Goal: Entertainment & Leisure: Consume media (video, audio)

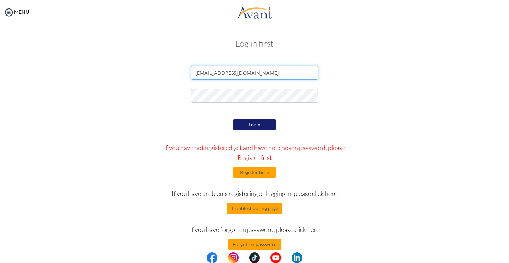
type input "[EMAIL_ADDRESS][DOMAIN_NAME]"
click at [261, 122] on button "Login" at bounding box center [254, 124] width 42 height 11
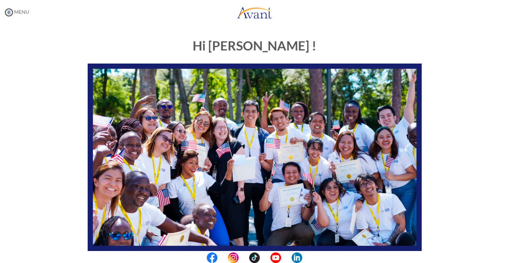
click at [11, 14] on img at bounding box center [9, 12] width 11 height 11
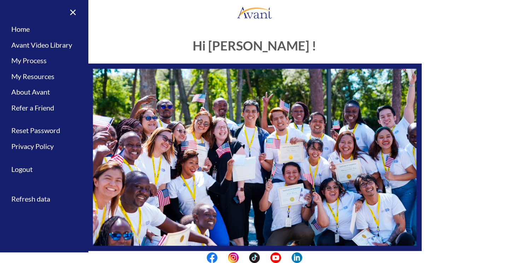
click at [111, 22] on link at bounding box center [254, 12] width 509 height 21
click at [184, 55] on div "Hi [PERSON_NAME] ! START HERE: Avant Video Library My Process My Resources Abou…" at bounding box center [254, 203] width 344 height 343
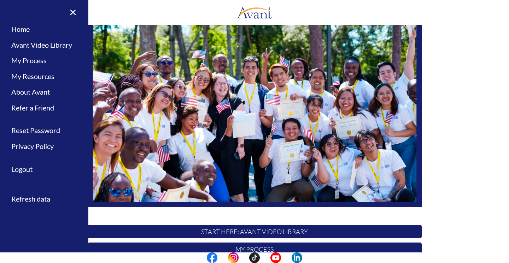
scroll to position [44, 0]
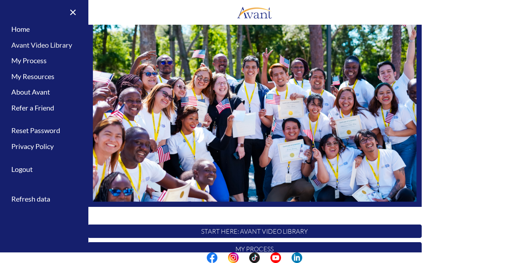
click at [40, 47] on link "Avant Video Library" at bounding box center [44, 45] width 88 height 16
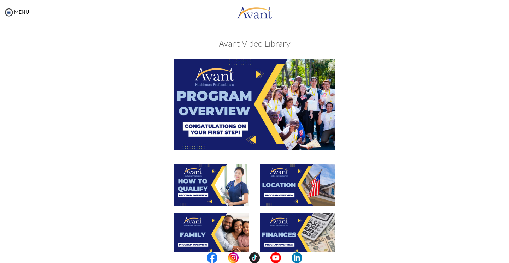
click at [256, 77] on img at bounding box center [254, 104] width 162 height 91
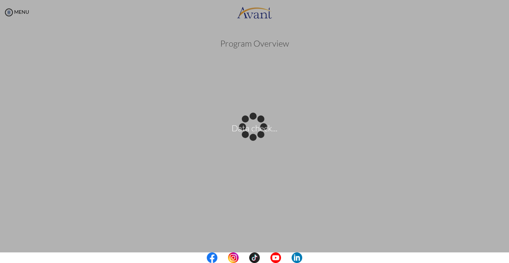
drag, startPoint x: 502, startPoint y: 61, endPoint x: 500, endPoint y: 81, distance: 19.9
click at [500, 81] on body "Data check... Maintenance break. Please come back in 2 hours. MENU My Status Wh…" at bounding box center [254, 131] width 509 height 263
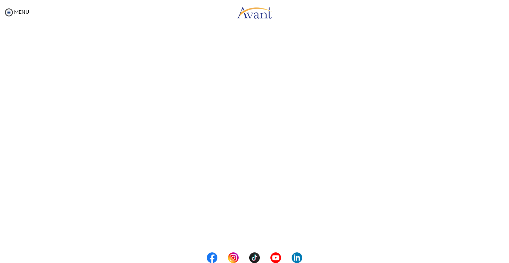
scroll to position [43, 0]
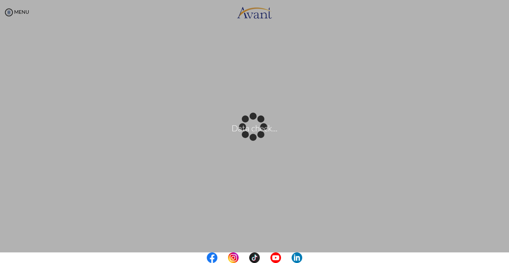
click at [478, 74] on body "Data check... Maintenance break. Please come back in 2 hours. MENU My Status Wh…" at bounding box center [254, 131] width 509 height 263
click at [259, 127] on div "Data check..." at bounding box center [254, 132] width 10 height 10
click at [491, 129] on p "Data check..." at bounding box center [254, 131] width 509 height 17
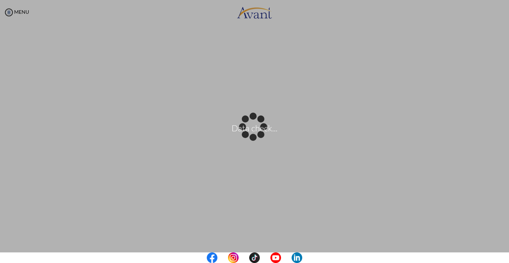
click at [259, 137] on div "Data check..." at bounding box center [254, 132] width 10 height 10
click at [249, 137] on div "Data check..." at bounding box center [254, 132] width 10 height 10
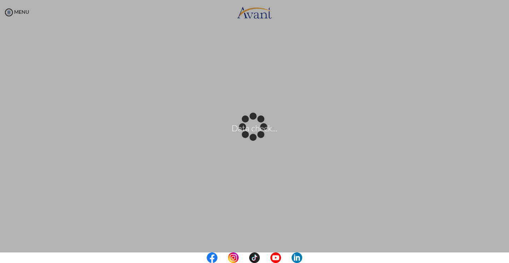
click at [249, 137] on div "Data check..." at bounding box center [254, 132] width 10 height 10
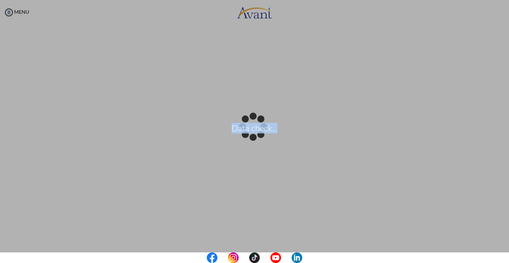
click at [249, 137] on div "Data check..." at bounding box center [254, 132] width 10 height 10
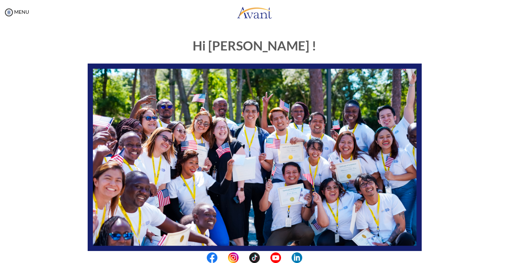
click at [468, 75] on div "Hi [PERSON_NAME] ! START HERE: Avant Video Library My Process My Resources Abou…" at bounding box center [254, 221] width 494 height 378
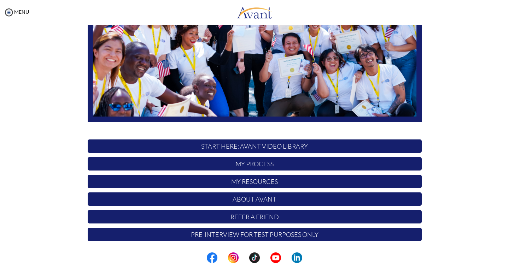
scroll to position [129, 0]
click at [366, 148] on p "START HERE: Avant Video Library" at bounding box center [255, 145] width 334 height 13
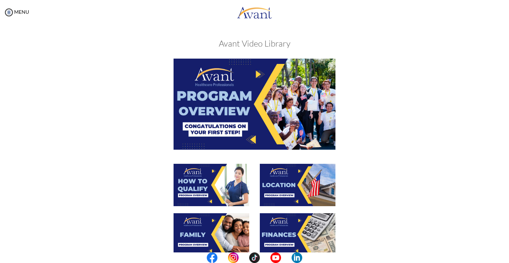
click at [255, 139] on img at bounding box center [254, 104] width 162 height 91
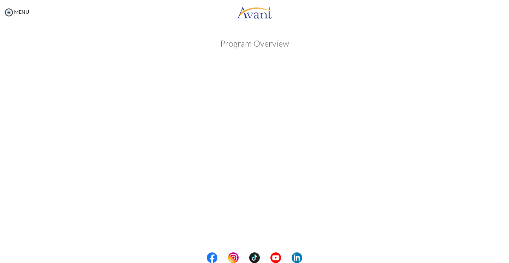
click at [476, 68] on div "Program Overview Back to Avant Video Library" at bounding box center [254, 198] width 494 height 333
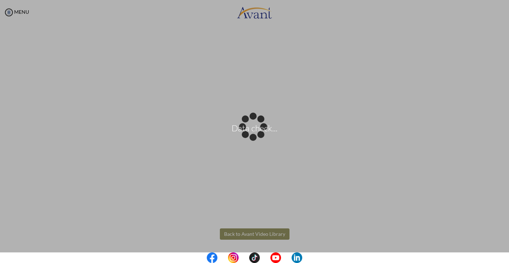
click at [252, 235] on body "Data check... Maintenance break. Please come back in 2 hours. MENU My Status Wh…" at bounding box center [254, 131] width 509 height 263
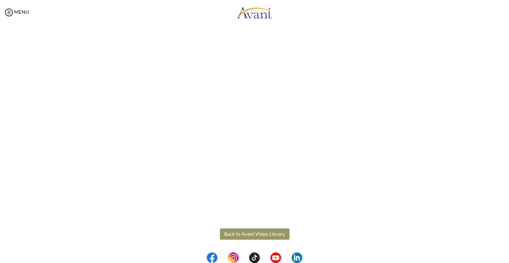
click at [237, 233] on button "Back to Avant Video Library" at bounding box center [255, 233] width 70 height 11
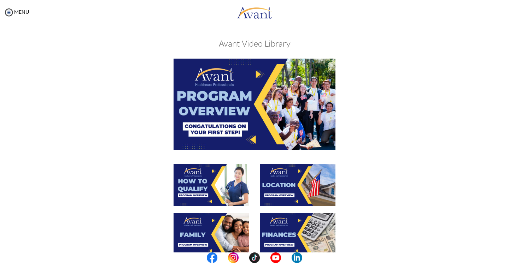
click at [214, 172] on img at bounding box center [211, 185] width 76 height 42
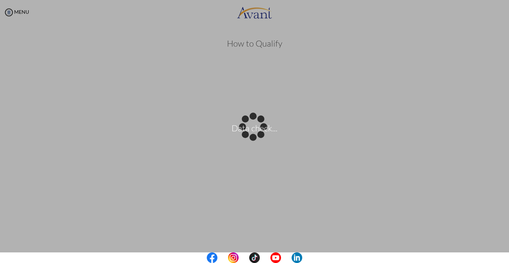
click at [503, 112] on body "Data check... Maintenance break. Please come back in 2 hours. MENU My Status Wh…" at bounding box center [254, 131] width 509 height 263
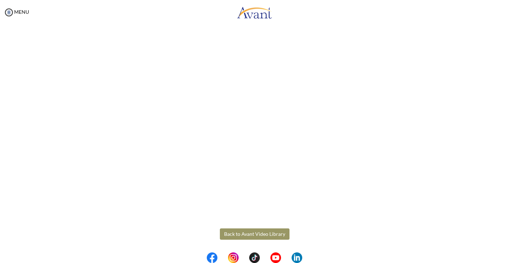
click at [262, 232] on button "Back to Avant Video Library" at bounding box center [255, 233] width 70 height 11
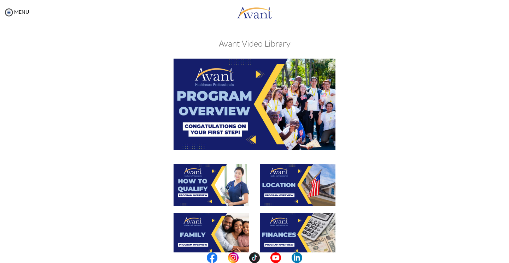
click at [291, 176] on img at bounding box center [298, 185] width 76 height 42
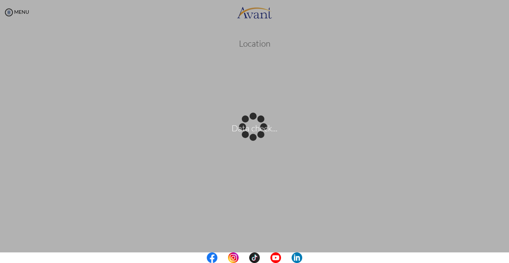
click at [473, 194] on body "Data check... Maintenance break. Please come back in 2 hours. MENU My Status Wh…" at bounding box center [254, 131] width 509 height 263
click at [242, 249] on body "Data check... Maintenance break. Please come back in 2 hours. MENU My Status Wh…" at bounding box center [254, 131] width 509 height 263
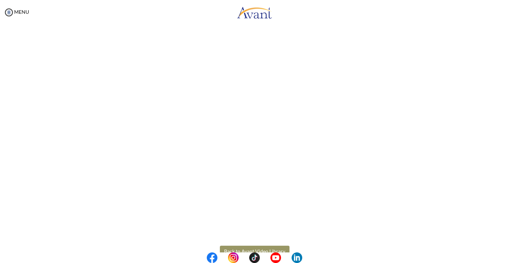
click at [242, 249] on button "Back to Avant Video Library" at bounding box center [255, 251] width 70 height 11
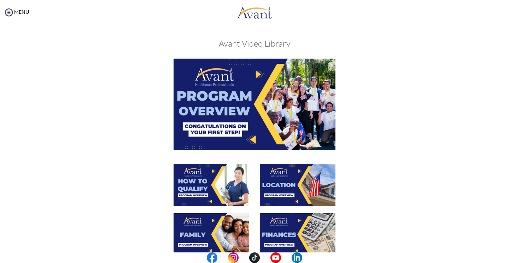
click at [233, 227] on img at bounding box center [211, 234] width 76 height 42
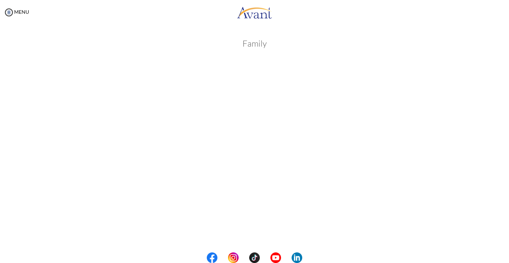
click at [463, 195] on body "Maintenance break. Please come back in 2 hours. MENU My Status What is the next…" at bounding box center [254, 131] width 509 height 263
